Goal: Task Accomplishment & Management: Use online tool/utility

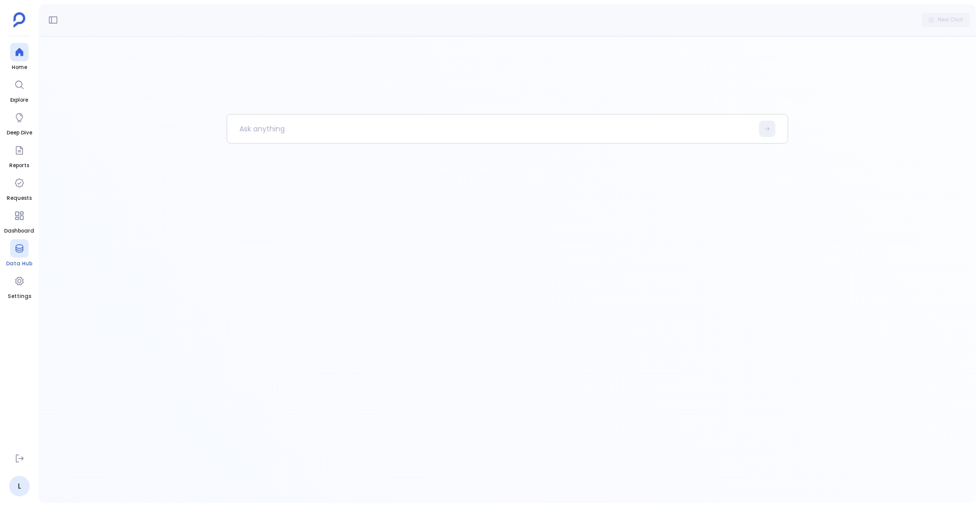
click at [15, 251] on icon at bounding box center [19, 248] width 10 height 10
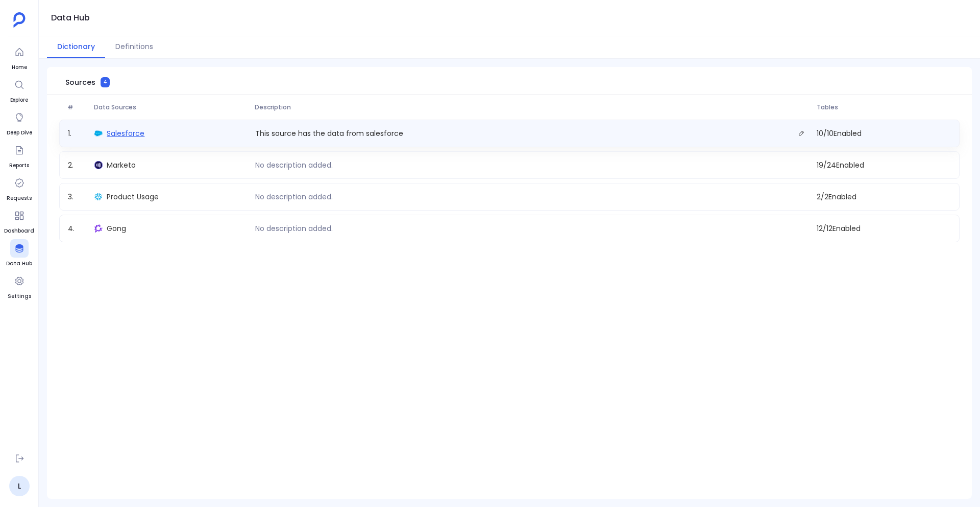
click at [135, 132] on span "Salesforce" at bounding box center [126, 133] width 38 height 10
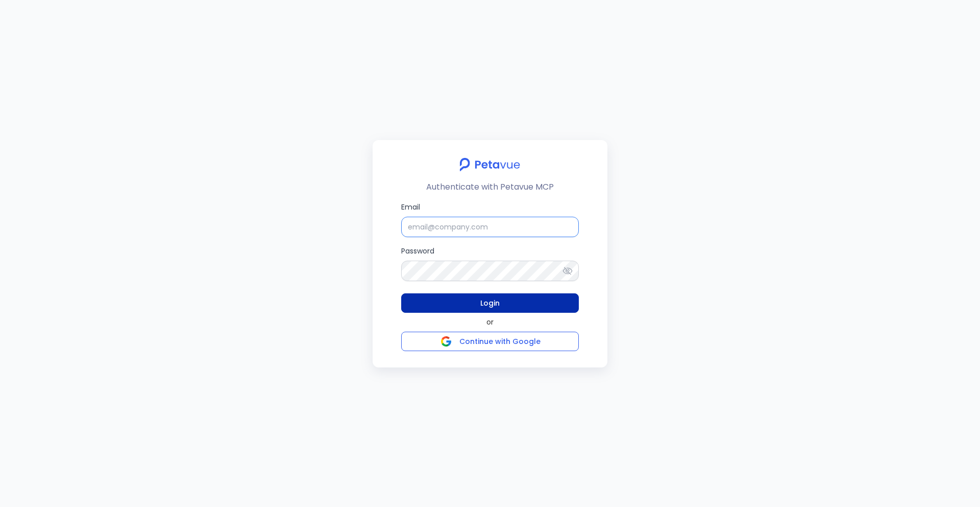
type input "[EMAIL_ADDRESS][DOMAIN_NAME]"
click at [475, 308] on button "Login" at bounding box center [490, 302] width 178 height 19
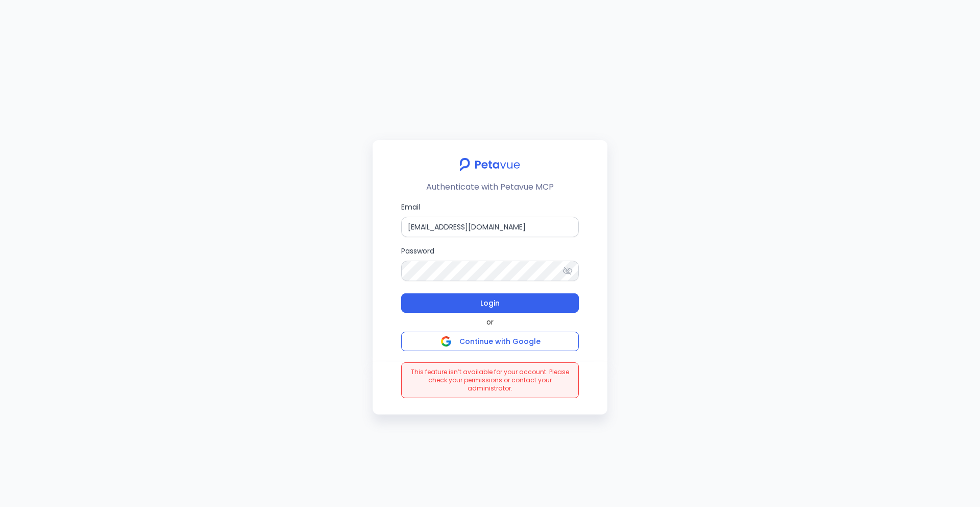
click at [572, 272] on icon at bounding box center [568, 271] width 10 height 10
click at [454, 306] on button "Login" at bounding box center [490, 302] width 178 height 19
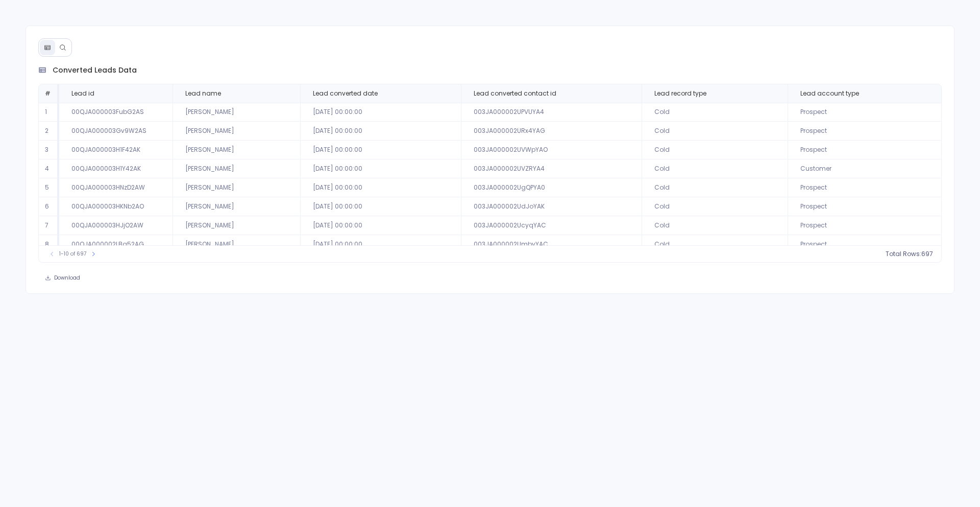
scroll to position [46, 0]
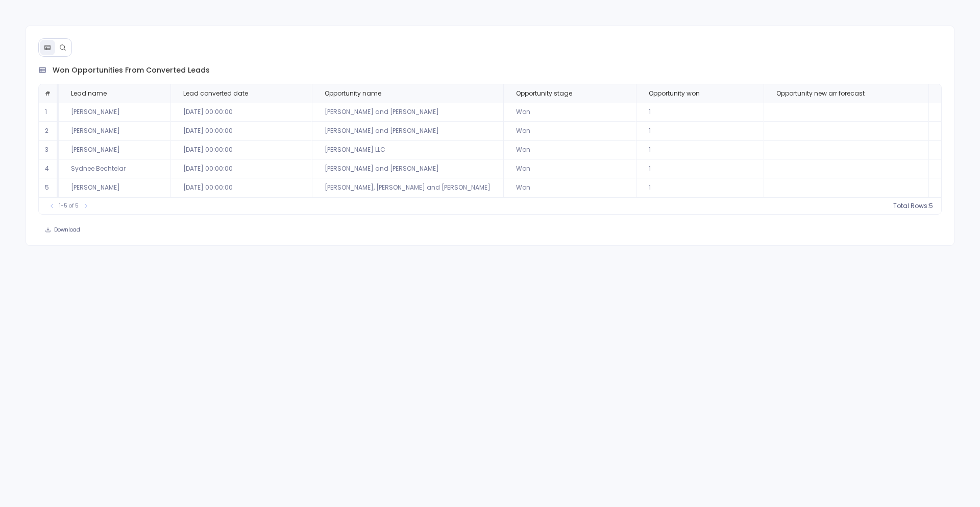
scroll to position [0, 110]
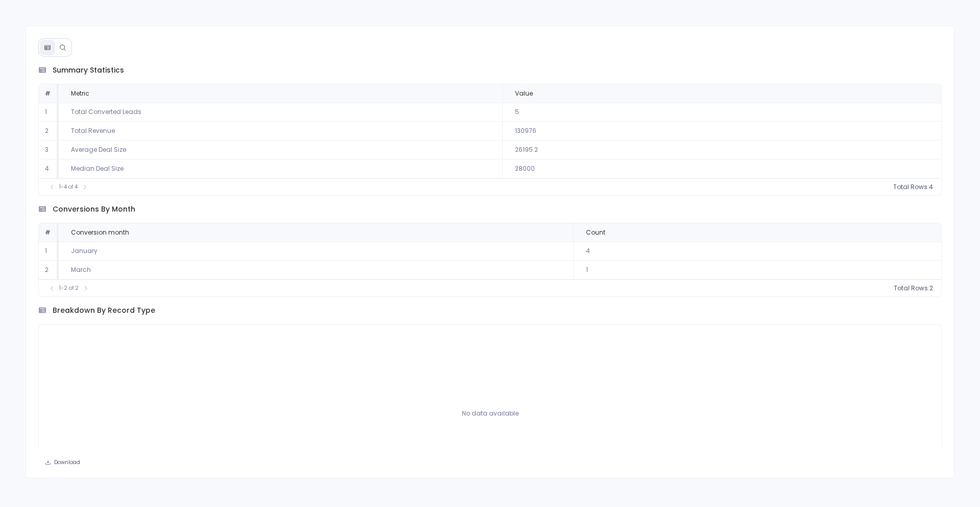
click at [64, 46] on icon at bounding box center [63, 47] width 6 height 6
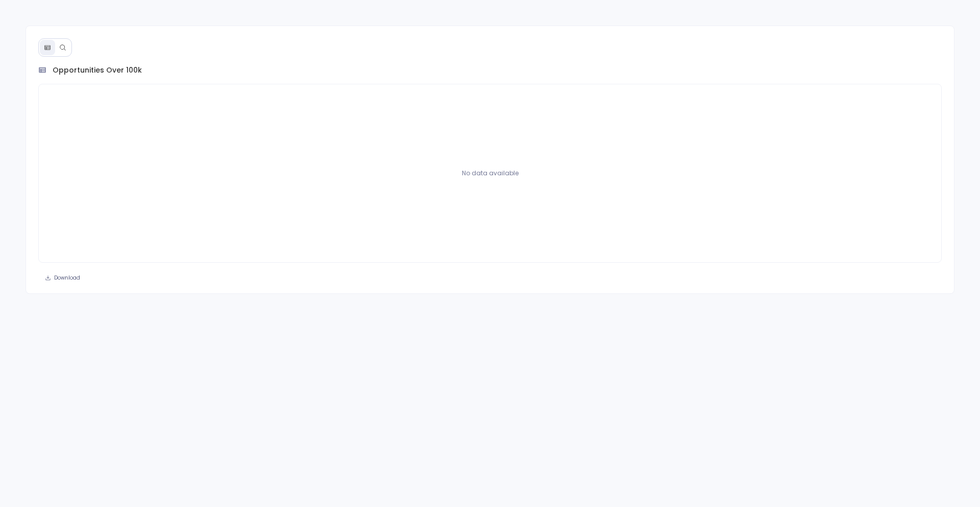
click at [61, 45] on icon at bounding box center [62, 47] width 7 height 7
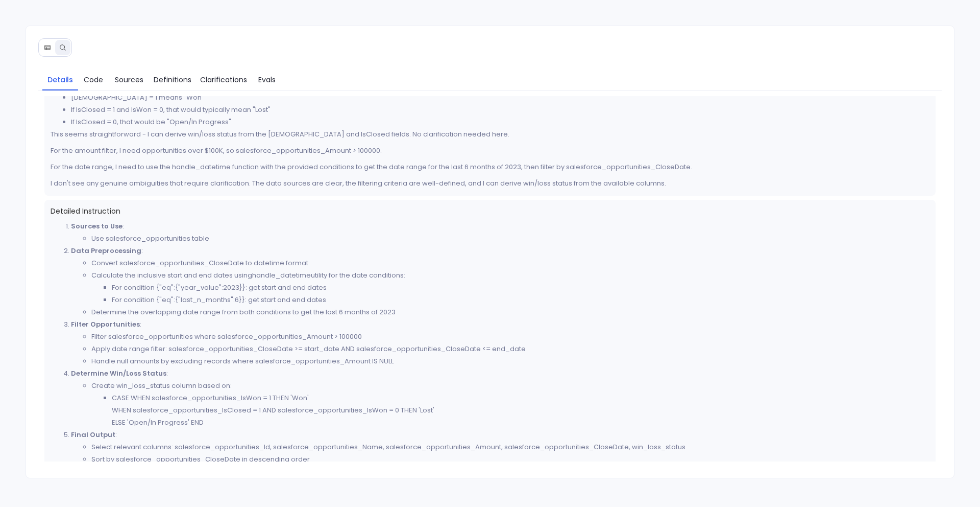
scroll to position [304, 0]
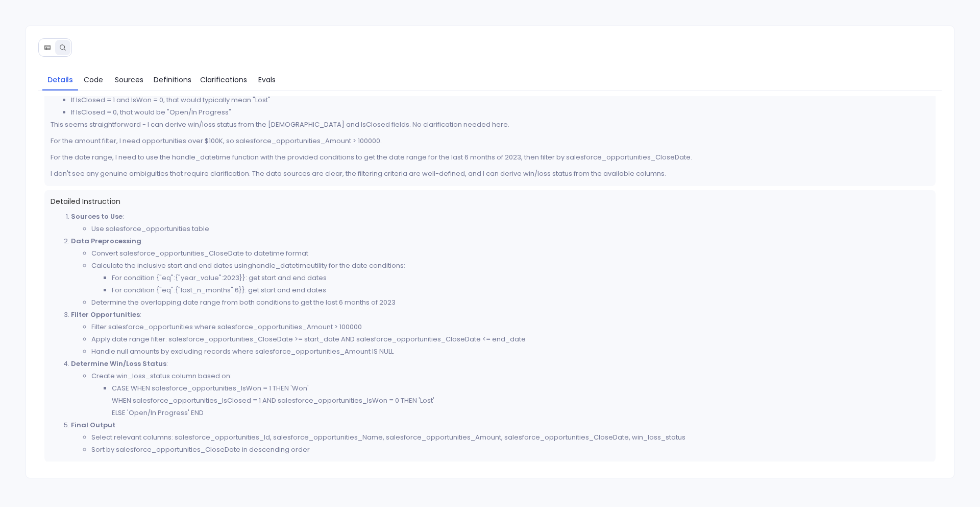
click at [252, 370] on li "Create win_loss_status column based on: CASE WHEN salesforce_opportunities_IsWo…" at bounding box center [510, 394] width 839 height 49
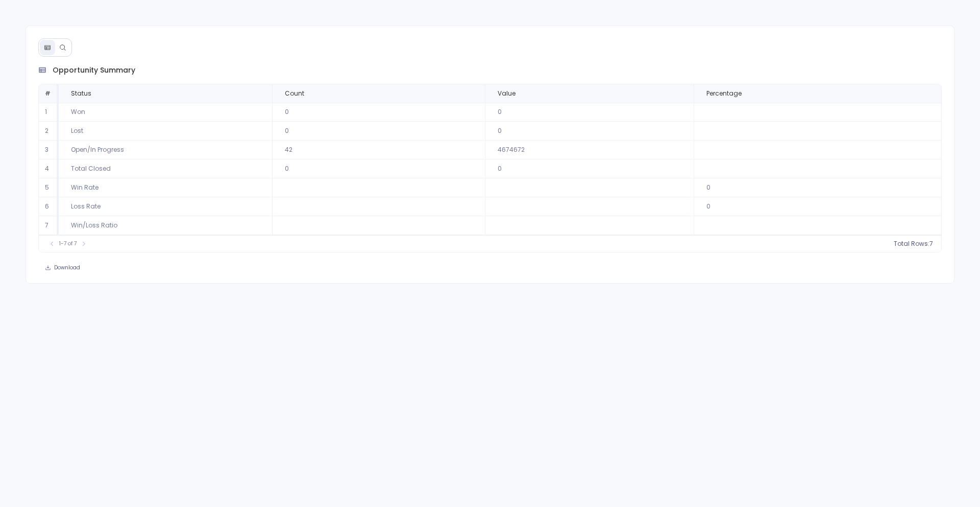
click at [67, 41] on button at bounding box center [62, 47] width 15 height 15
